Goal: Navigation & Orientation: Find specific page/section

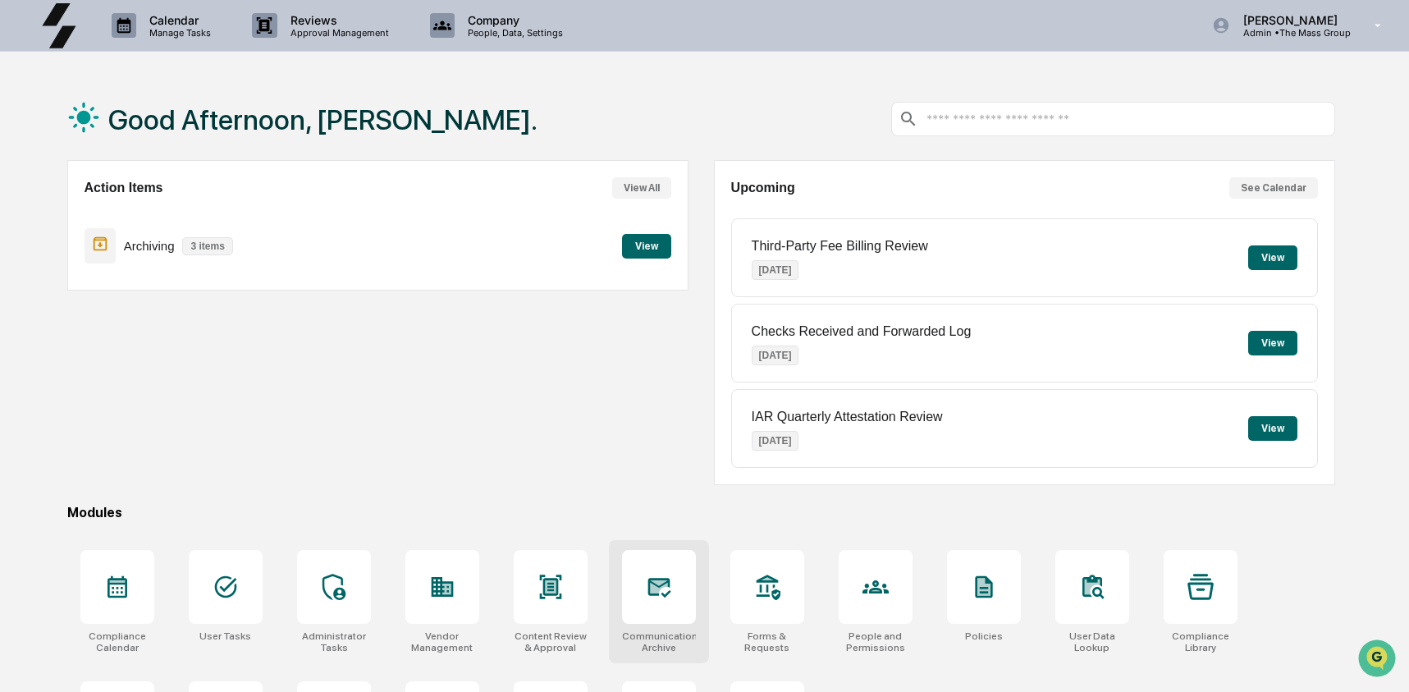
click at [656, 574] on icon at bounding box center [659, 587] width 26 height 26
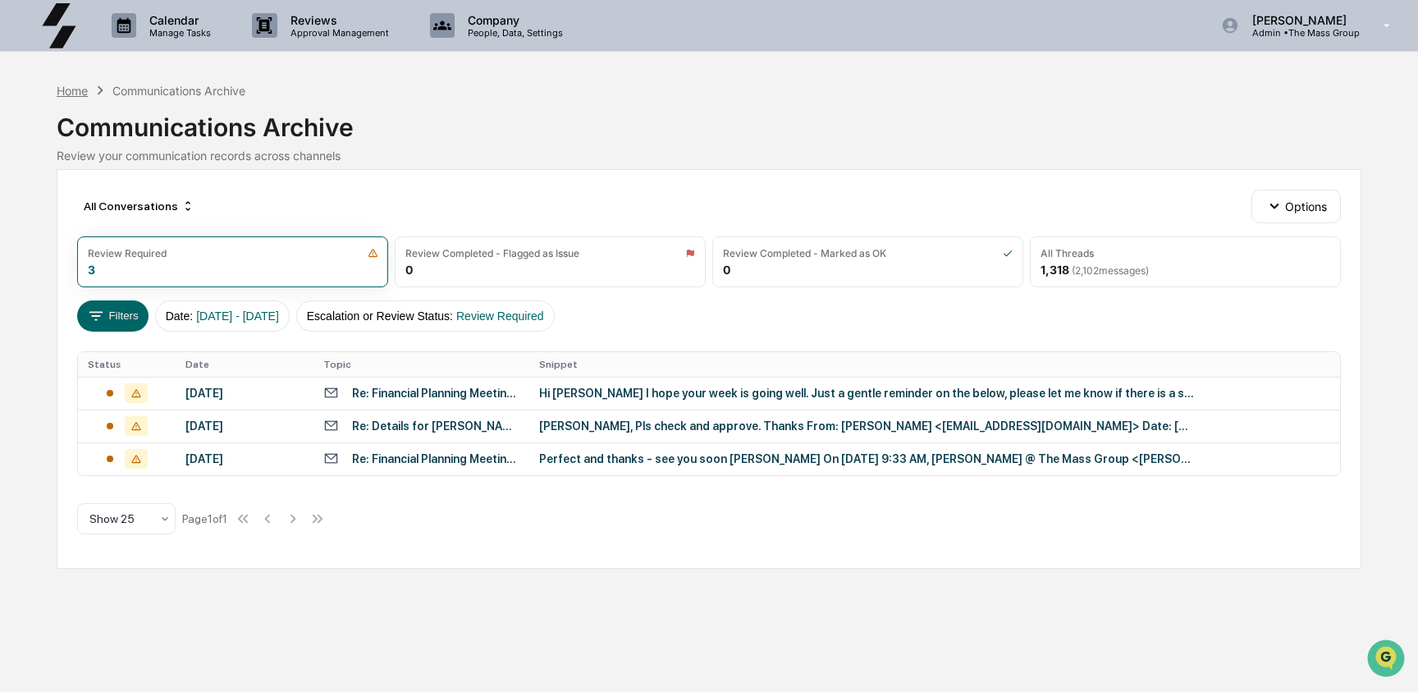
click at [76, 88] on div "Home" at bounding box center [72, 91] width 31 height 14
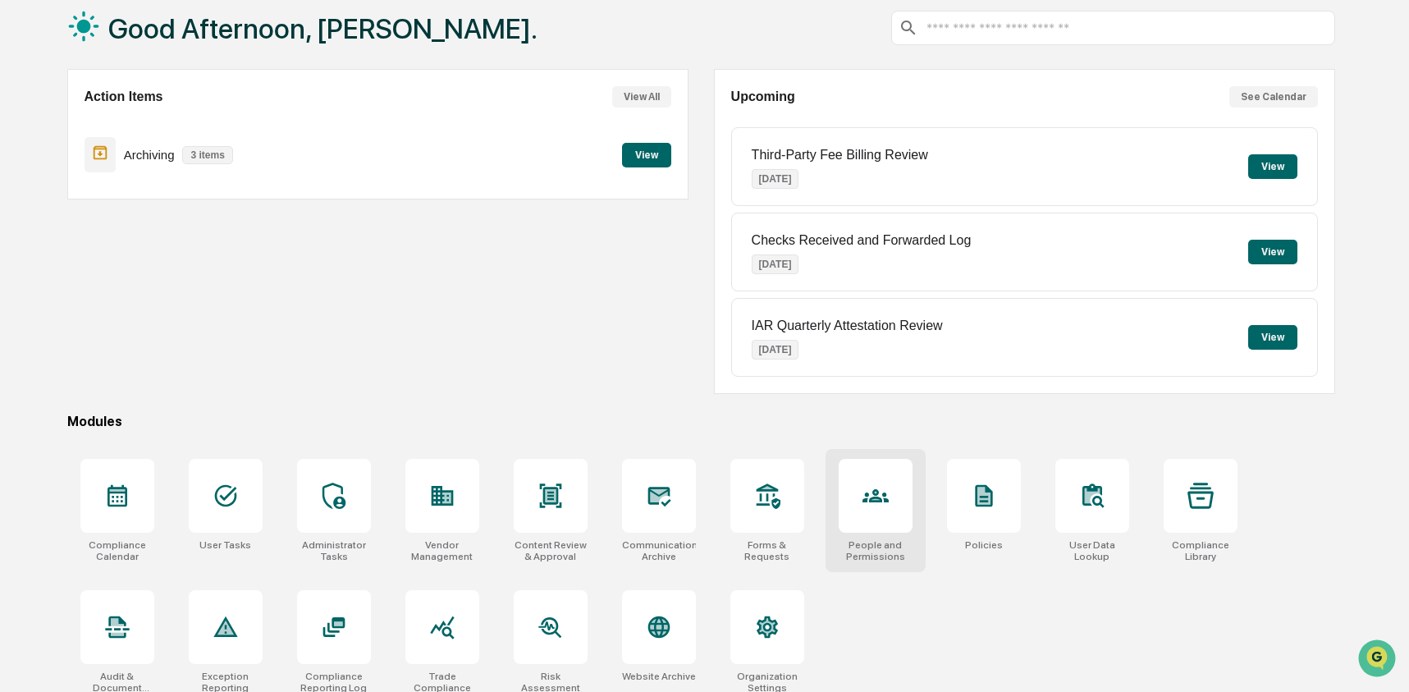
scroll to position [93, 0]
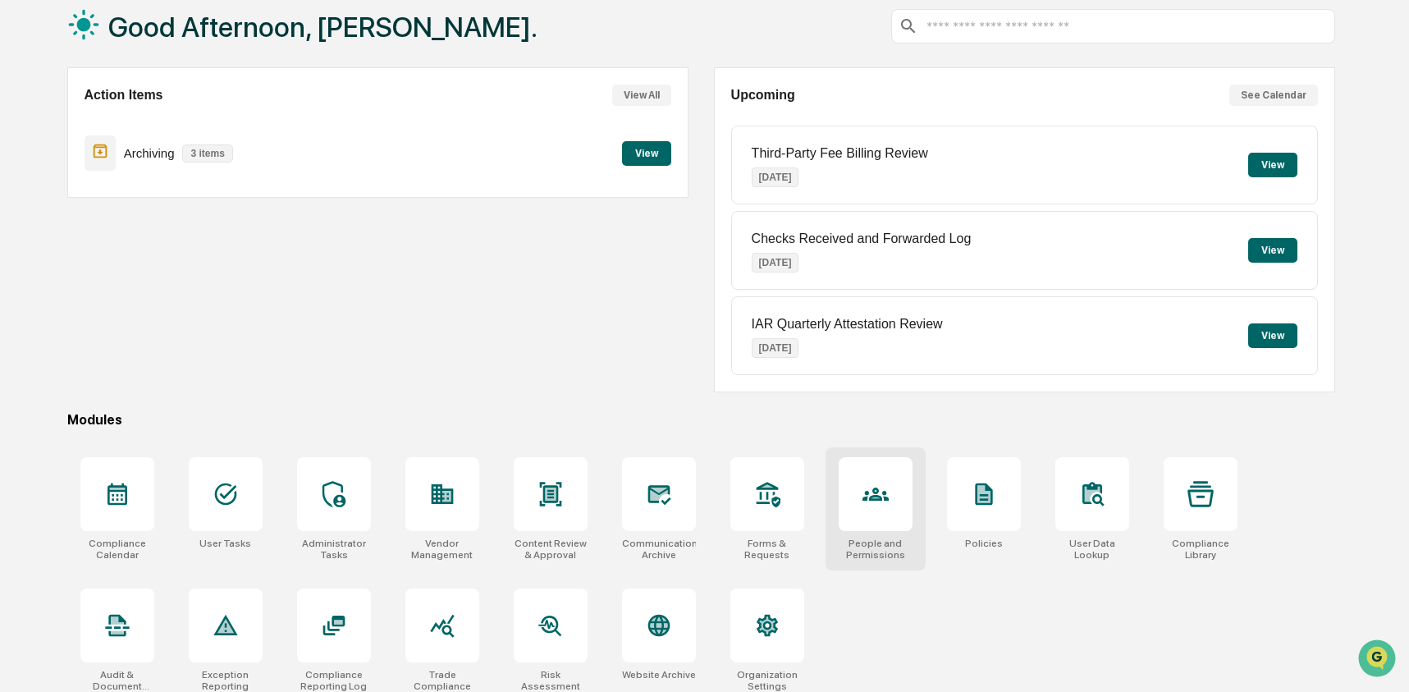
click at [866, 502] on icon at bounding box center [876, 494] width 26 height 26
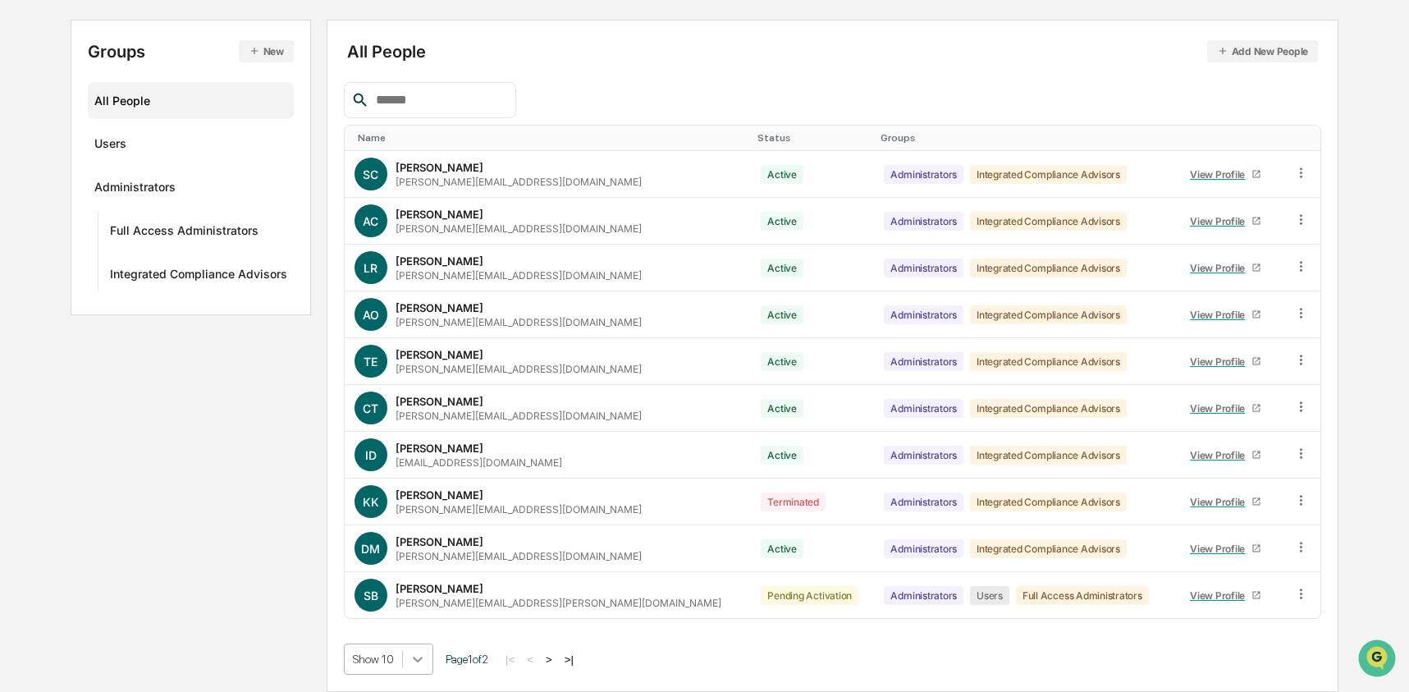
click at [414, 661] on body "Calendar Manage Tasks Reviews Approval Management Company People, Data, Setting…" at bounding box center [704, 263] width 1409 height 857
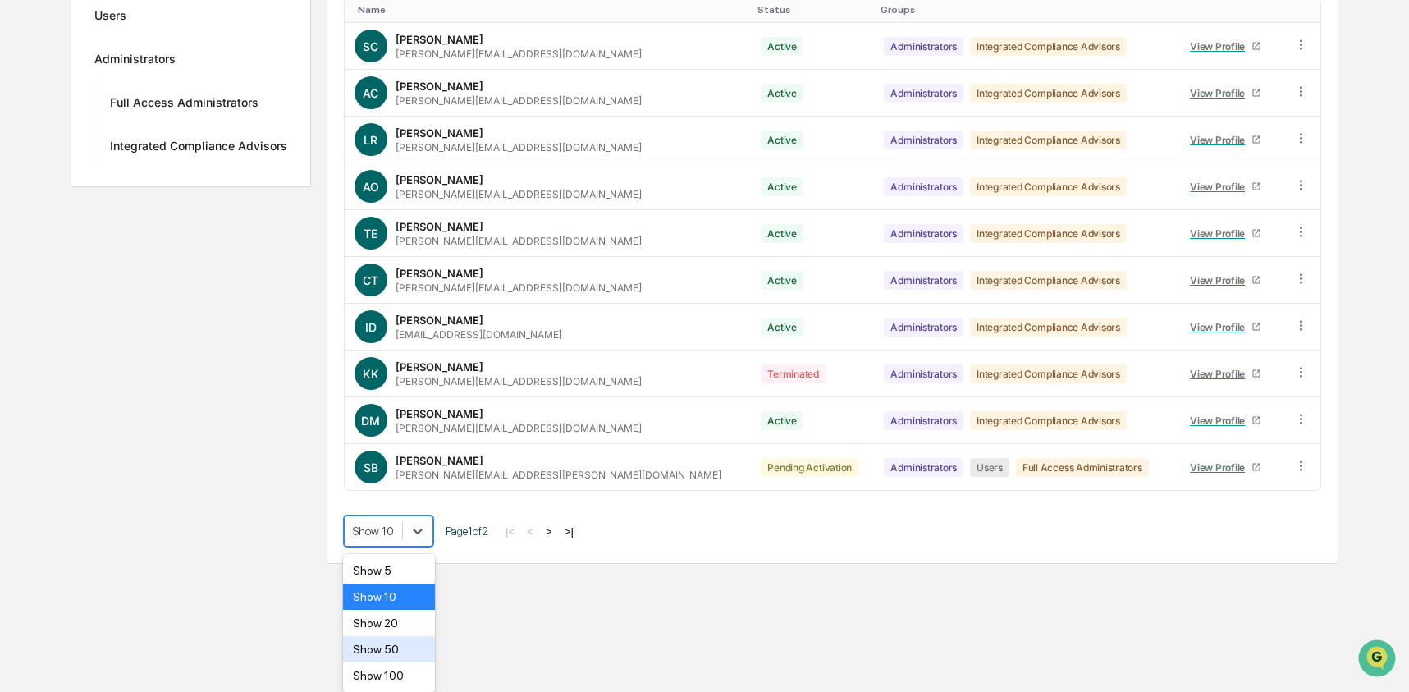
click at [406, 643] on div "Show 50" at bounding box center [389, 649] width 93 height 26
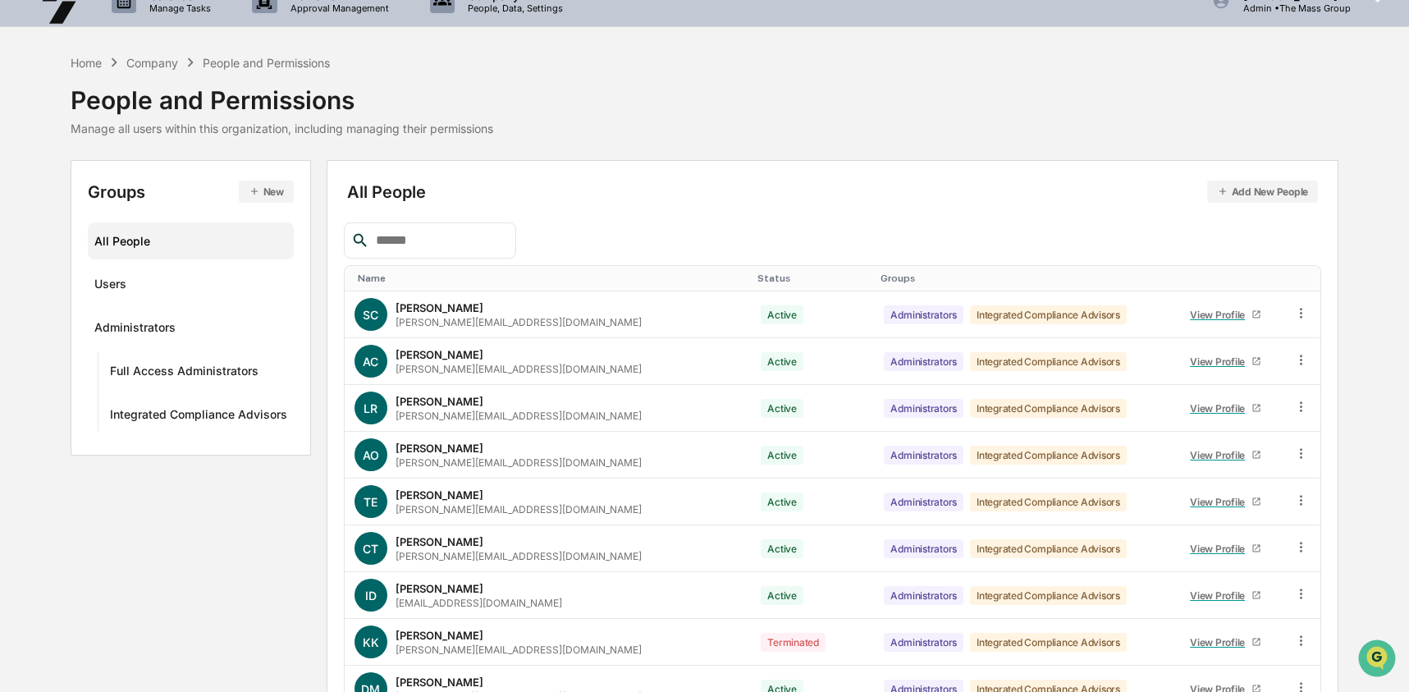
scroll to position [0, 0]
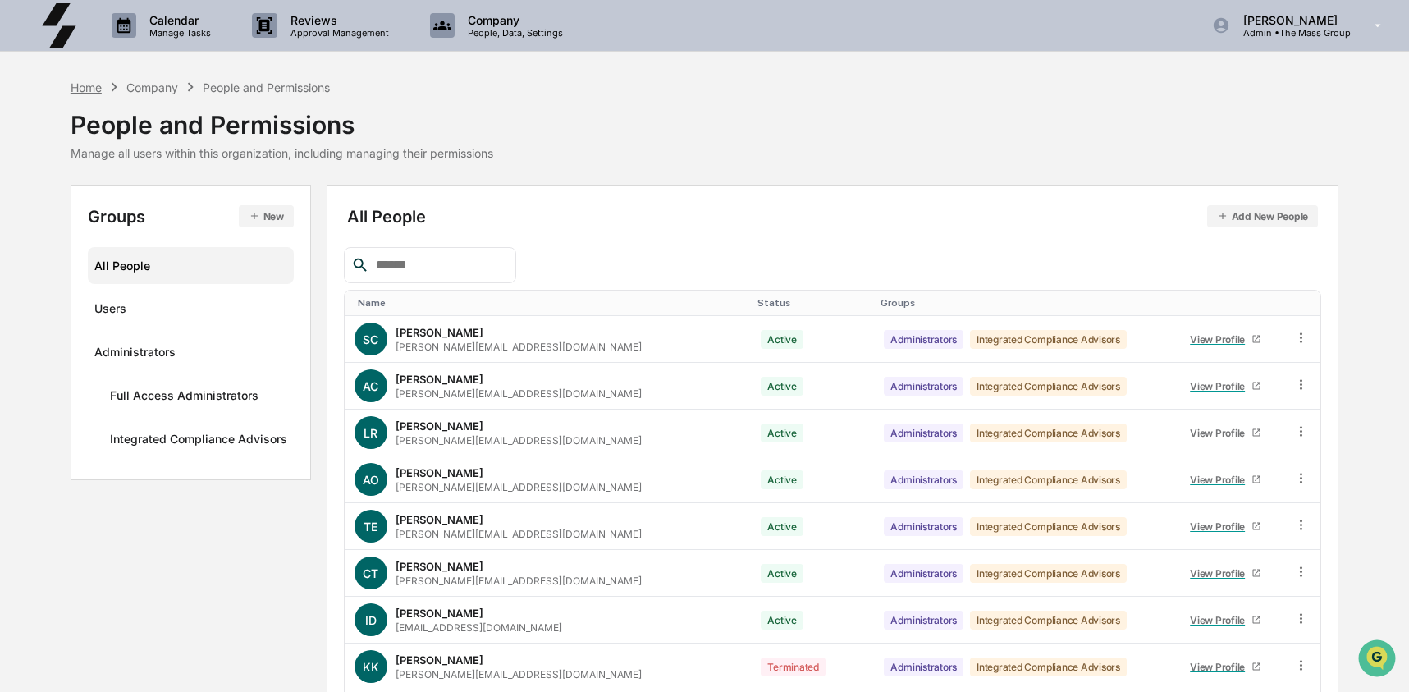
click at [81, 89] on div "Home" at bounding box center [86, 87] width 31 height 14
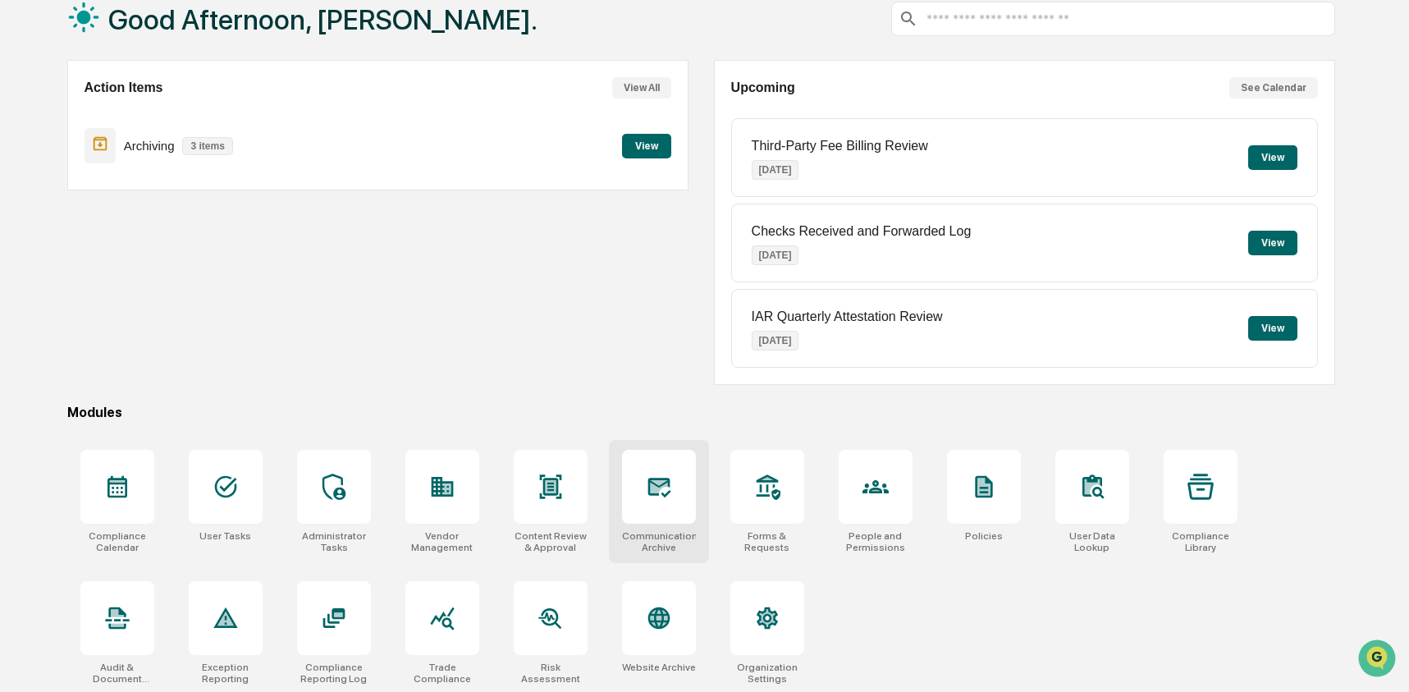
scroll to position [106, 0]
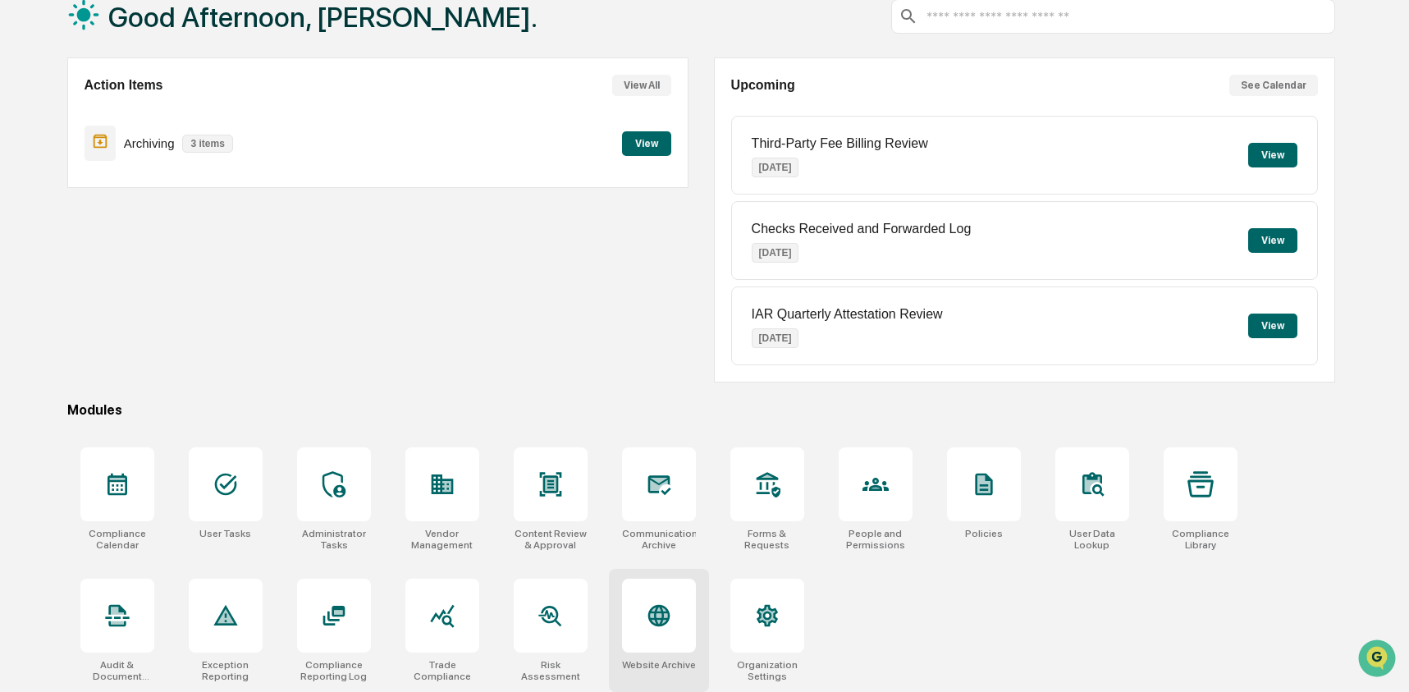
click at [667, 629] on div at bounding box center [659, 616] width 74 height 74
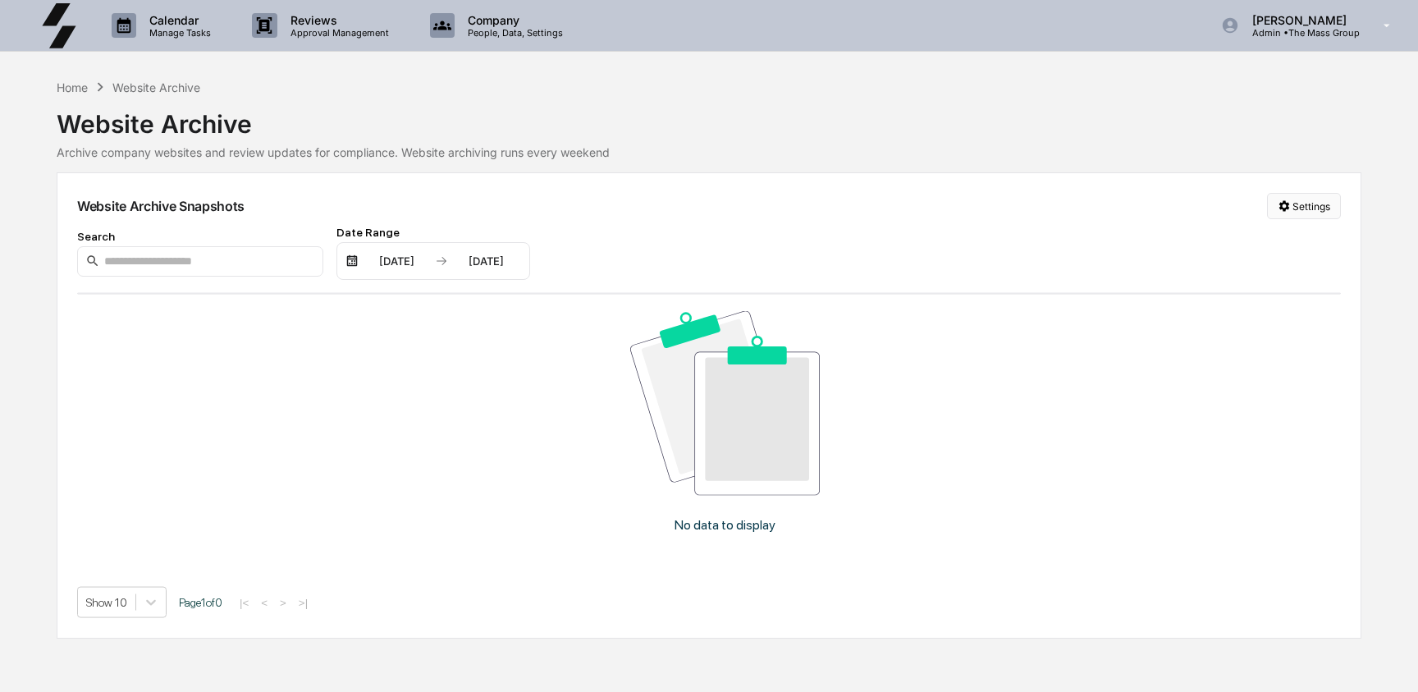
click at [1300, 206] on html "Calendar Manage Tasks Reviews Approval Management Company People, Data, Setting…" at bounding box center [709, 346] width 1418 height 692
click at [1288, 248] on div "Manage Archived Websites" at bounding box center [1301, 240] width 185 height 26
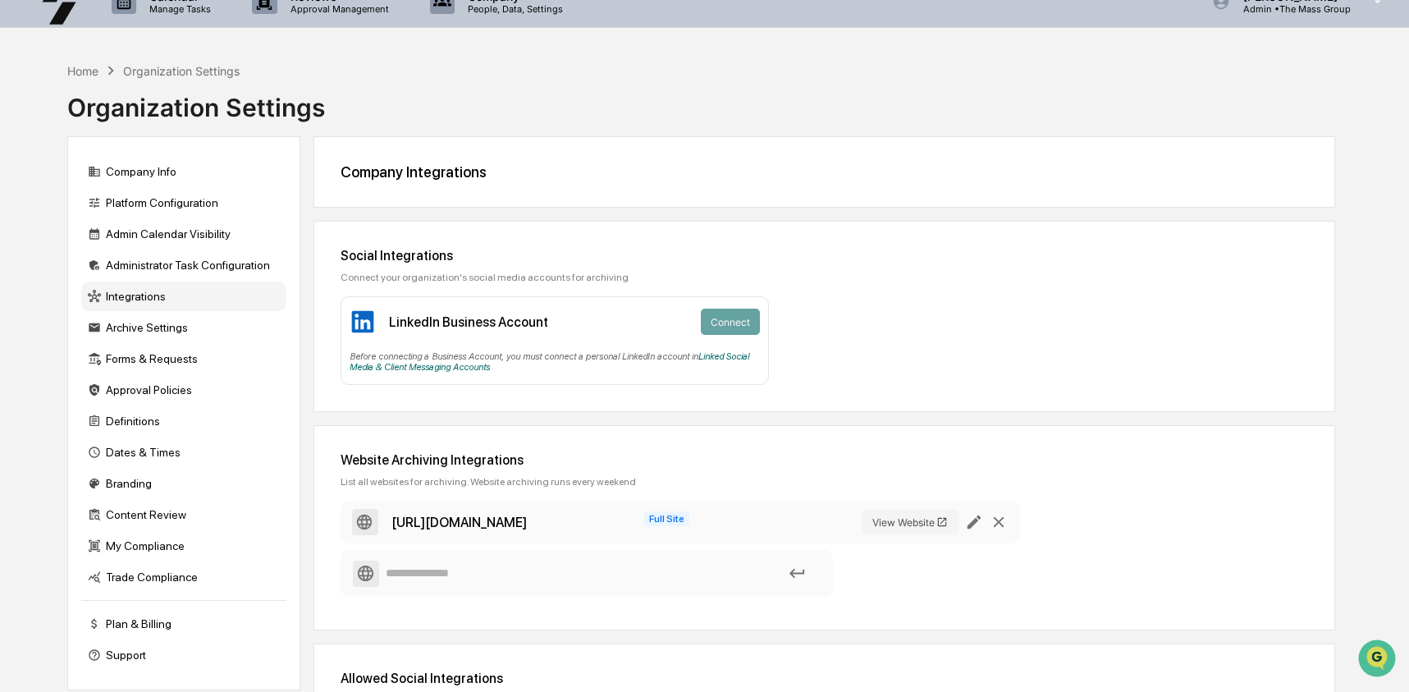
scroll to position [25, 0]
click at [85, 71] on div "Home" at bounding box center [82, 70] width 31 height 14
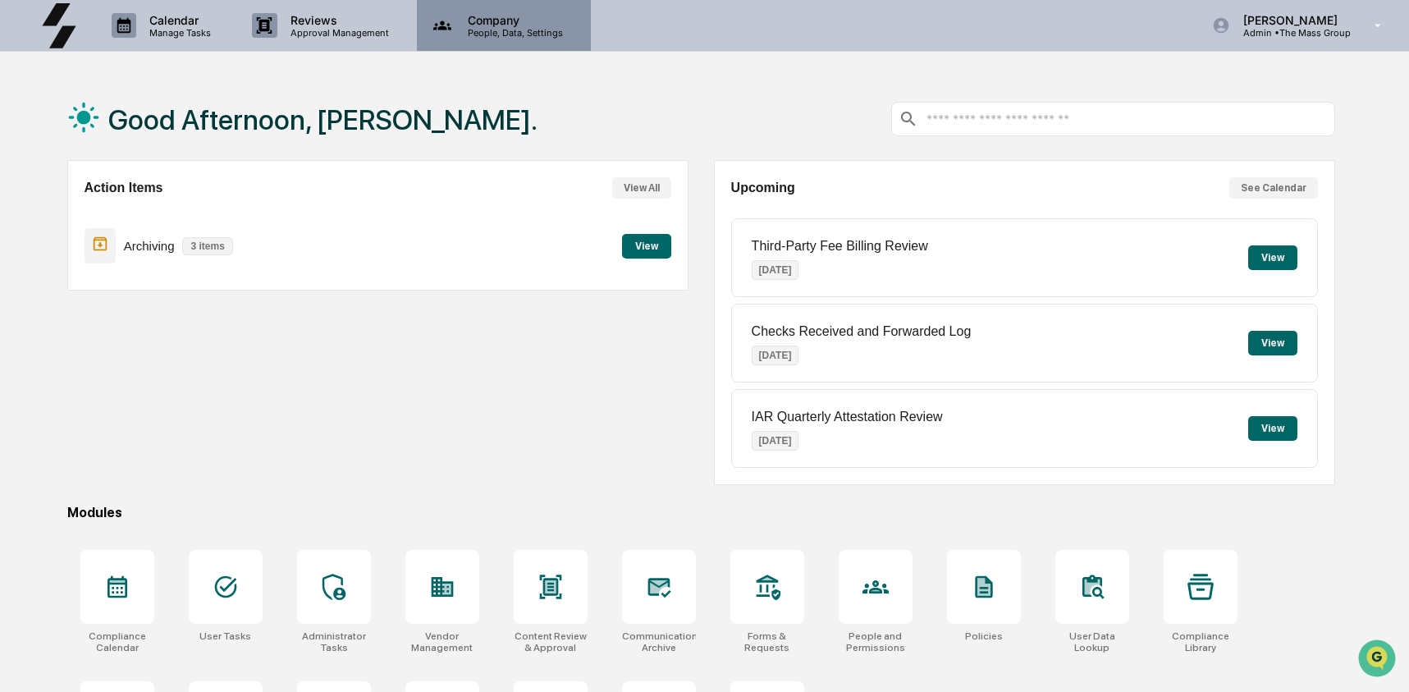
click at [513, 34] on p "People, Data, Settings" at bounding box center [513, 32] width 117 height 11
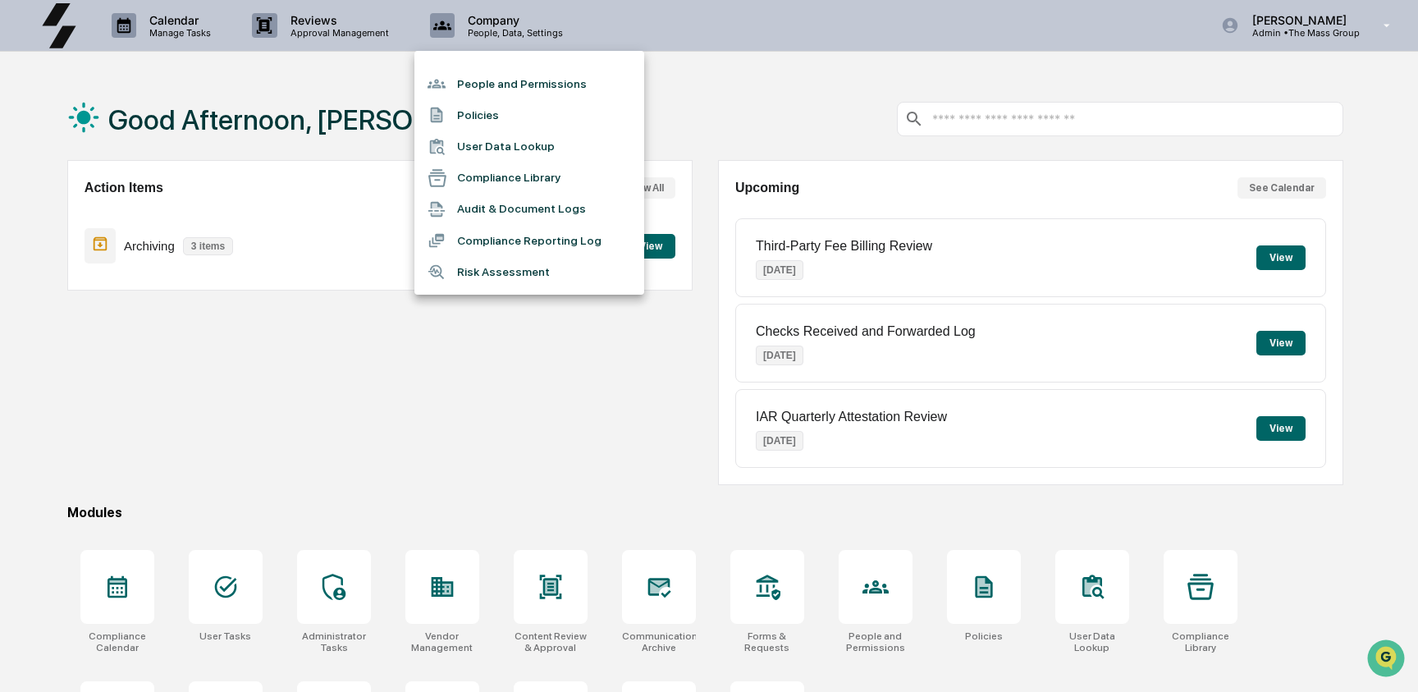
click at [514, 153] on li "User Data Lookup" at bounding box center [529, 146] width 230 height 31
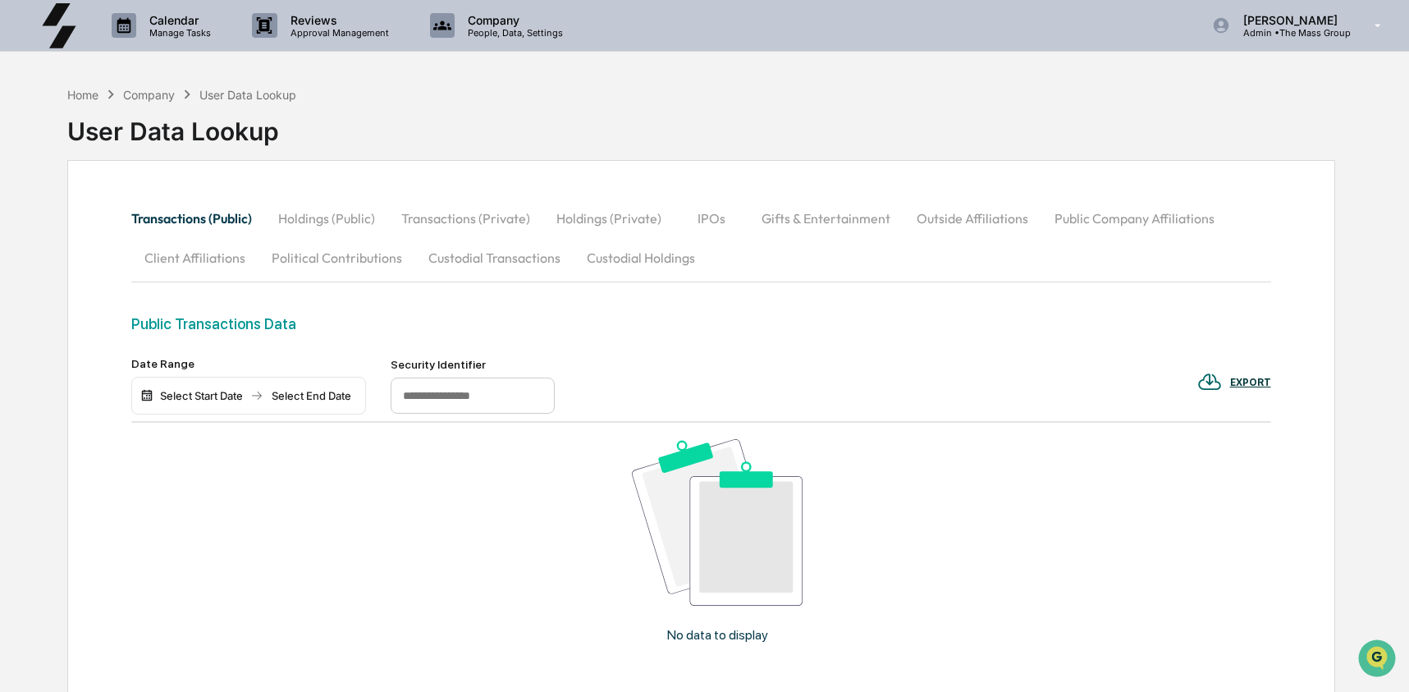
click at [512, 265] on button "Custodial Transactions" at bounding box center [494, 257] width 158 height 39
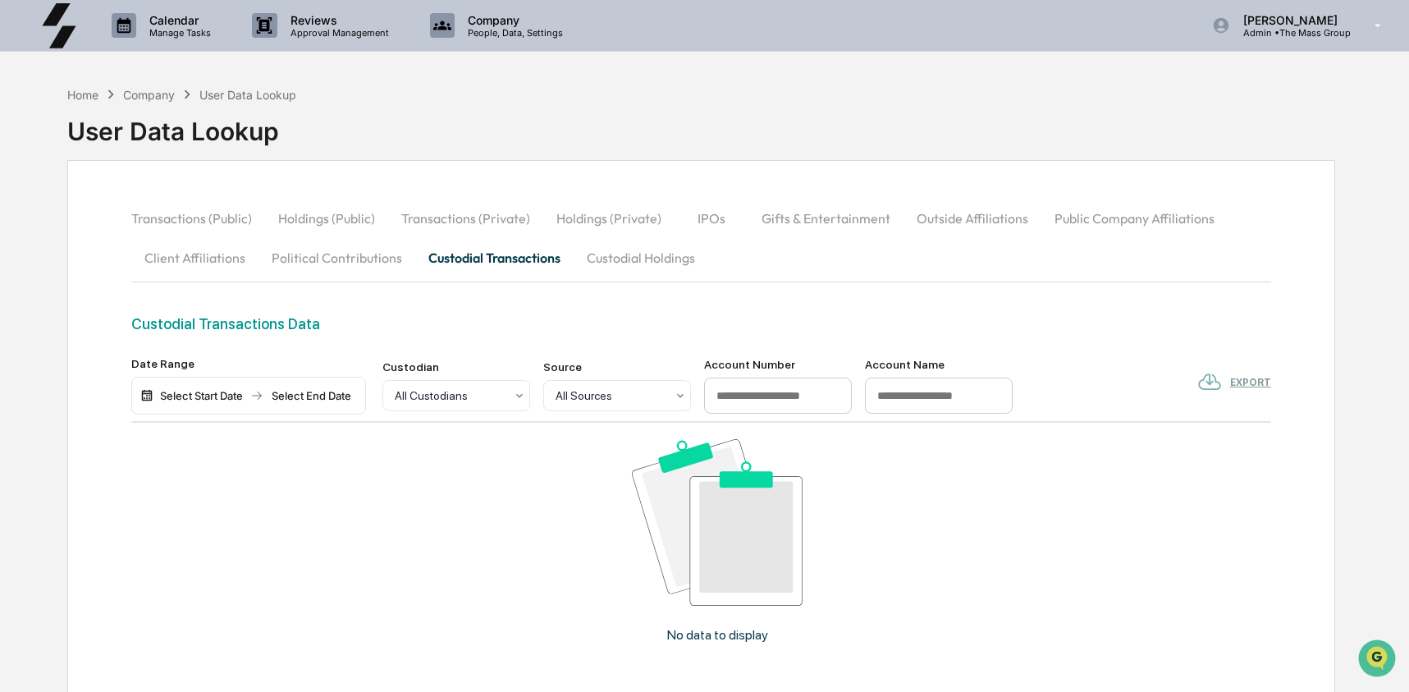
click at [640, 267] on button "Custodial Holdings" at bounding box center [641, 257] width 135 height 39
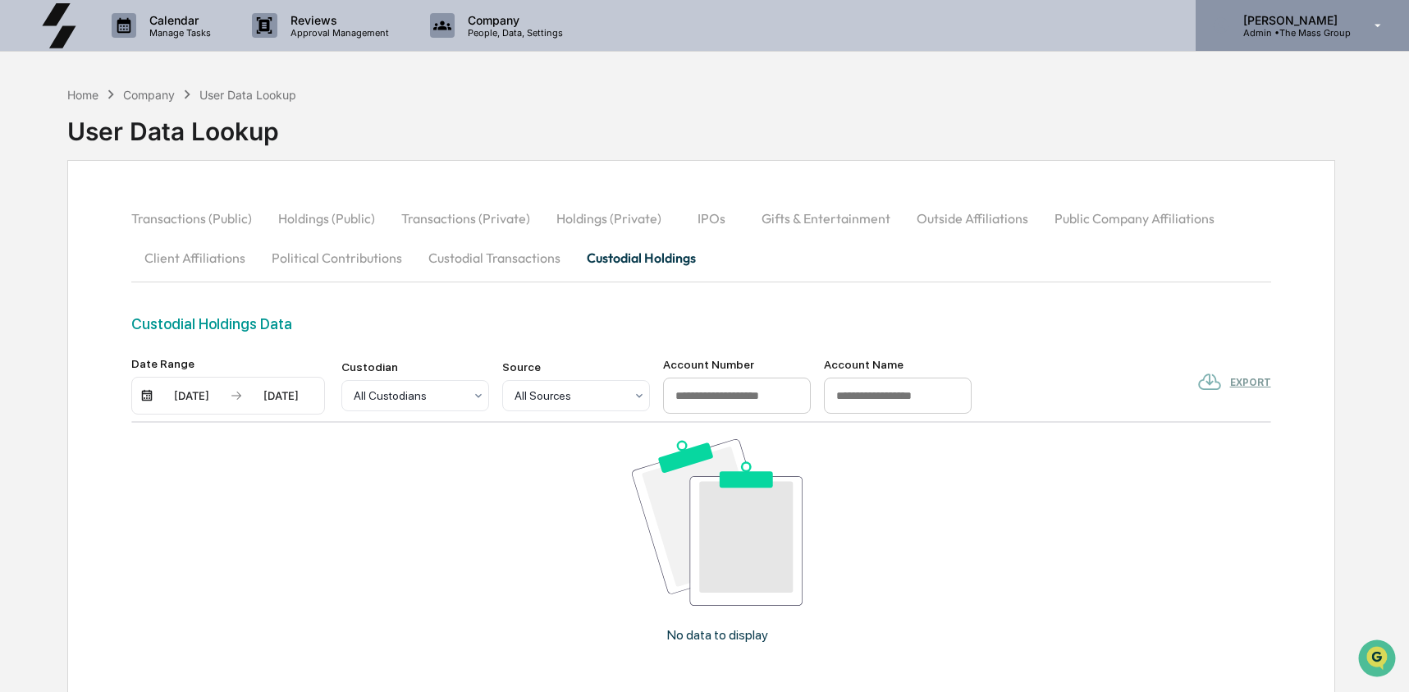
click at [1274, 32] on p "Admin • The Mass Group" at bounding box center [1290, 32] width 121 height 11
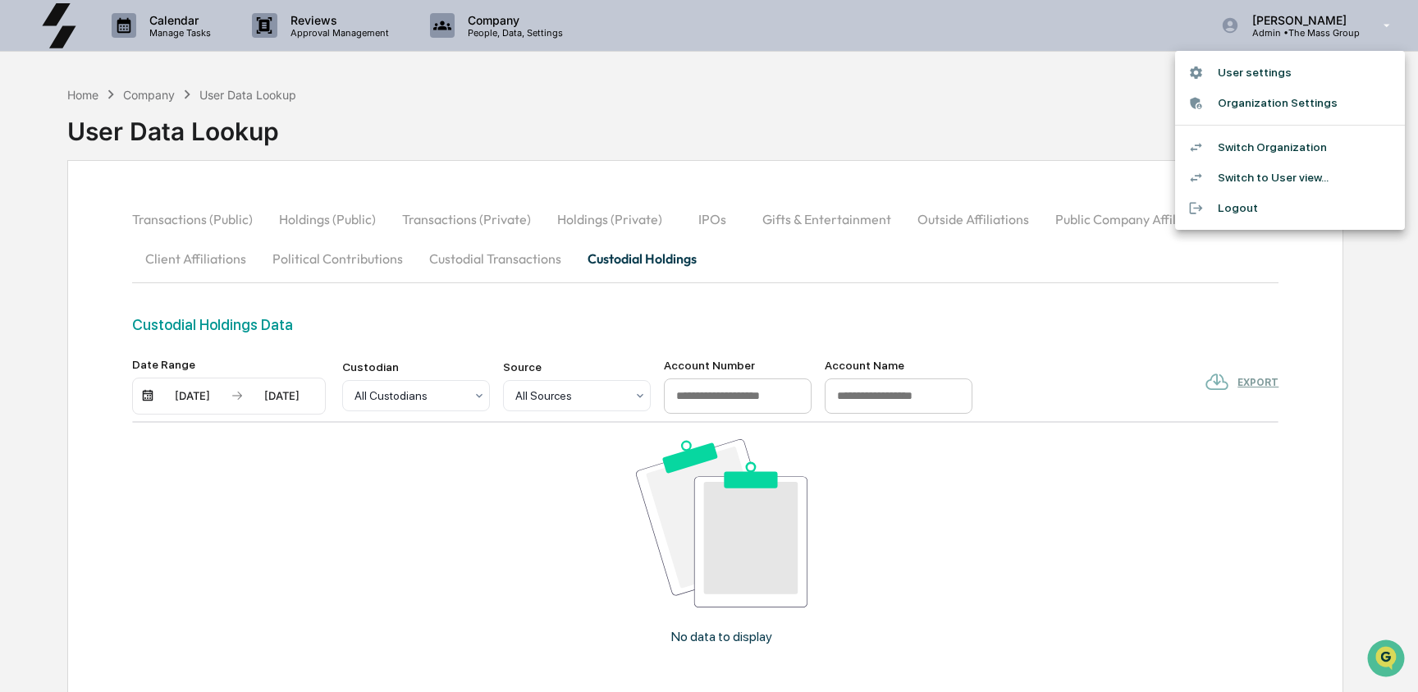
click at [1297, 147] on li "Switch Organization" at bounding box center [1290, 147] width 230 height 30
